Goal: Task Accomplishment & Management: Manage account settings

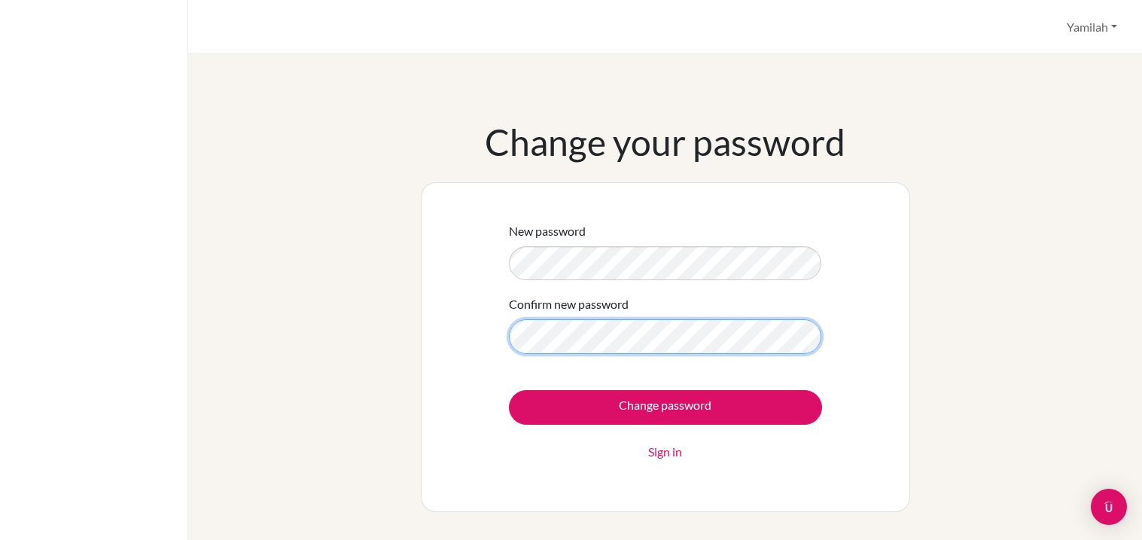
click at [509, 390] on input "Change password" at bounding box center [665, 407] width 313 height 35
click at [674, 446] on link "Sign in" at bounding box center [665, 452] width 34 height 18
